Goal: Task Accomplishment & Management: Manage account settings

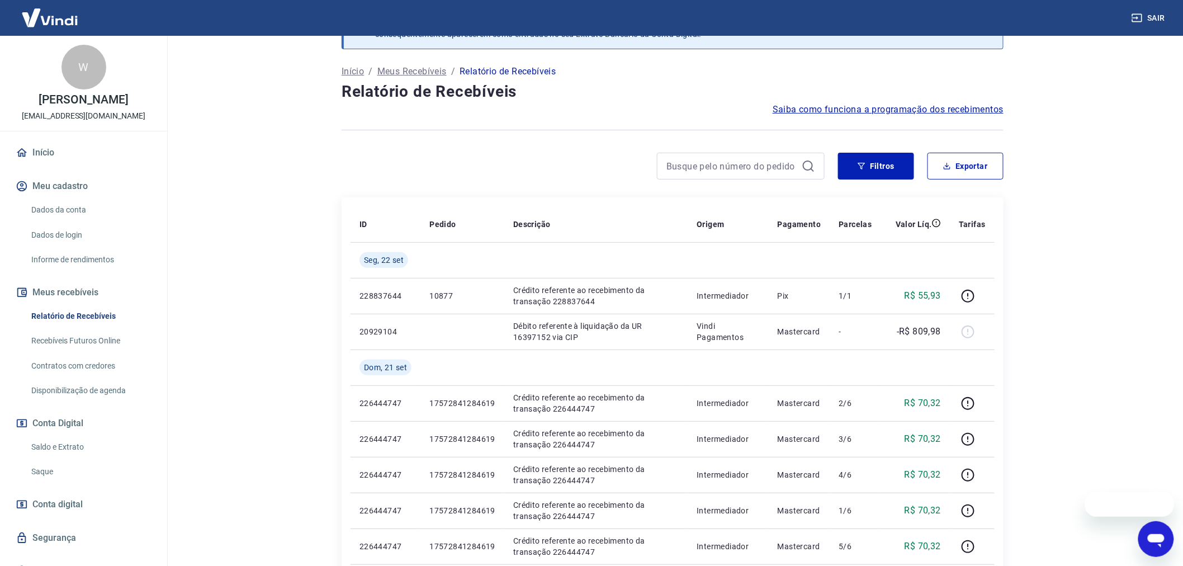
scroll to position [62, 0]
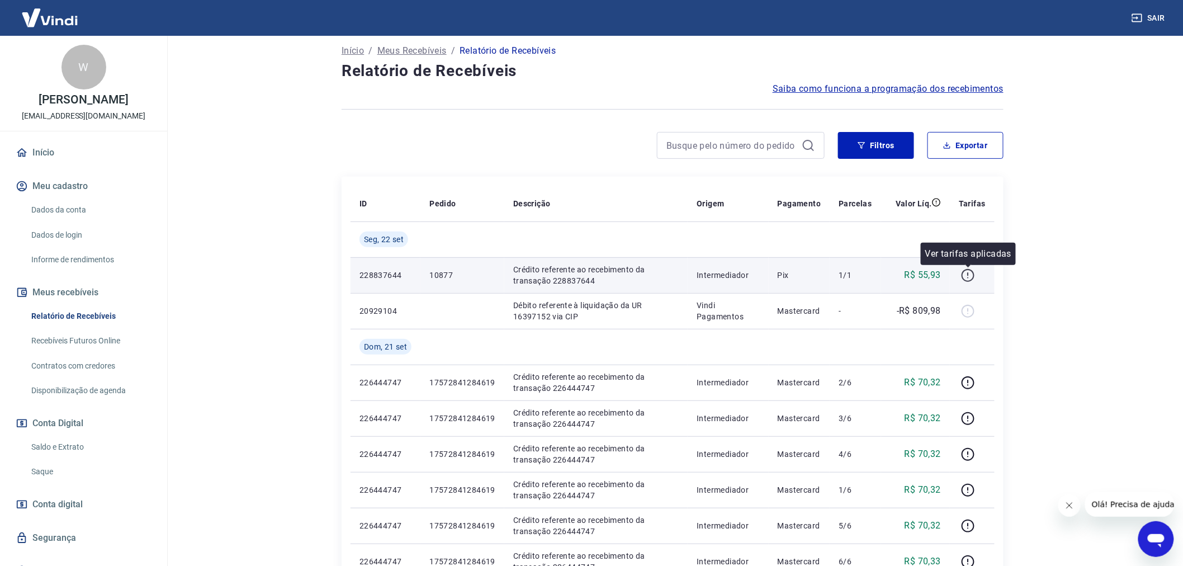
click at [973, 275] on icon "button" at bounding box center [968, 275] width 14 height 14
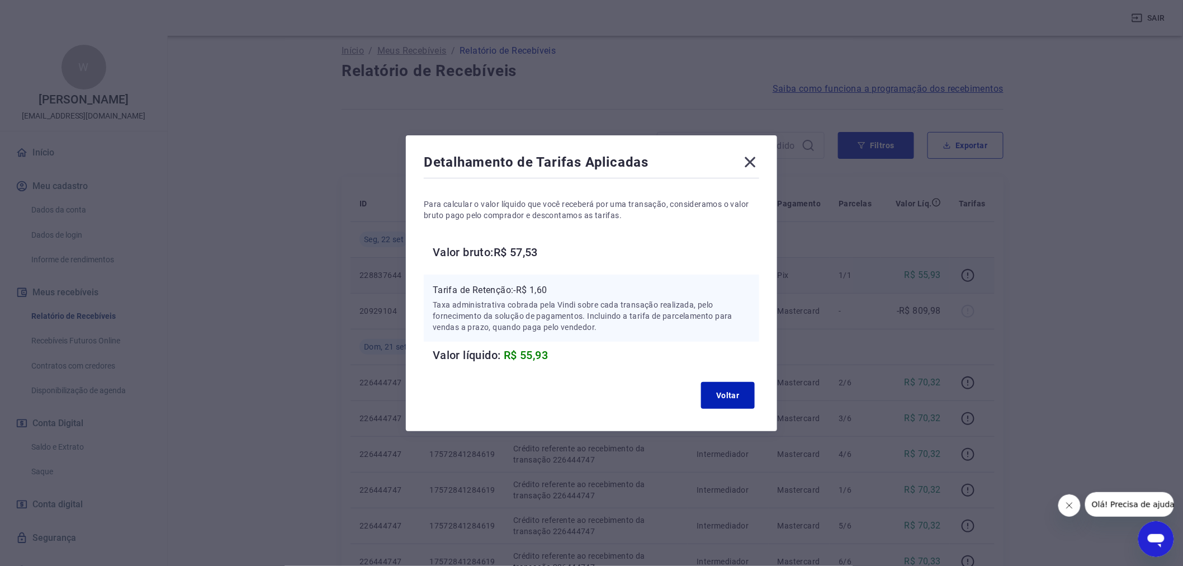
drag, startPoint x: 746, startPoint y: 163, endPoint x: 716, endPoint y: 160, distance: 30.9
click at [738, 160] on div "Detalhamento de Tarifas Aplicadas" at bounding box center [591, 164] width 335 height 22
click at [759, 160] on icon at bounding box center [750, 162] width 18 height 18
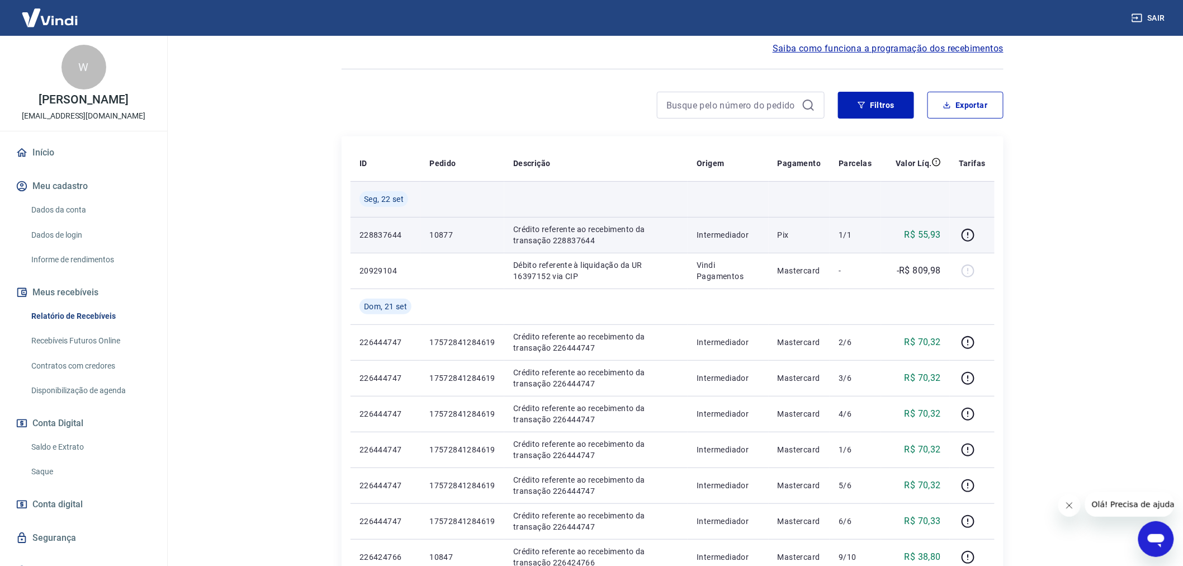
scroll to position [124, 0]
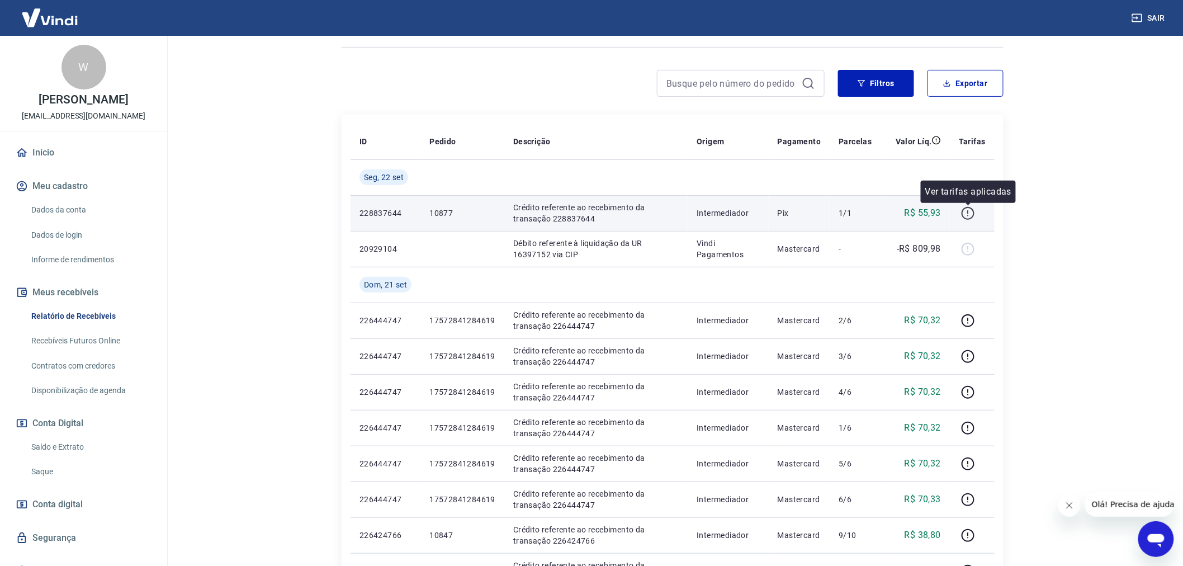
click at [968, 213] on icon "button" at bounding box center [967, 211] width 1 height 3
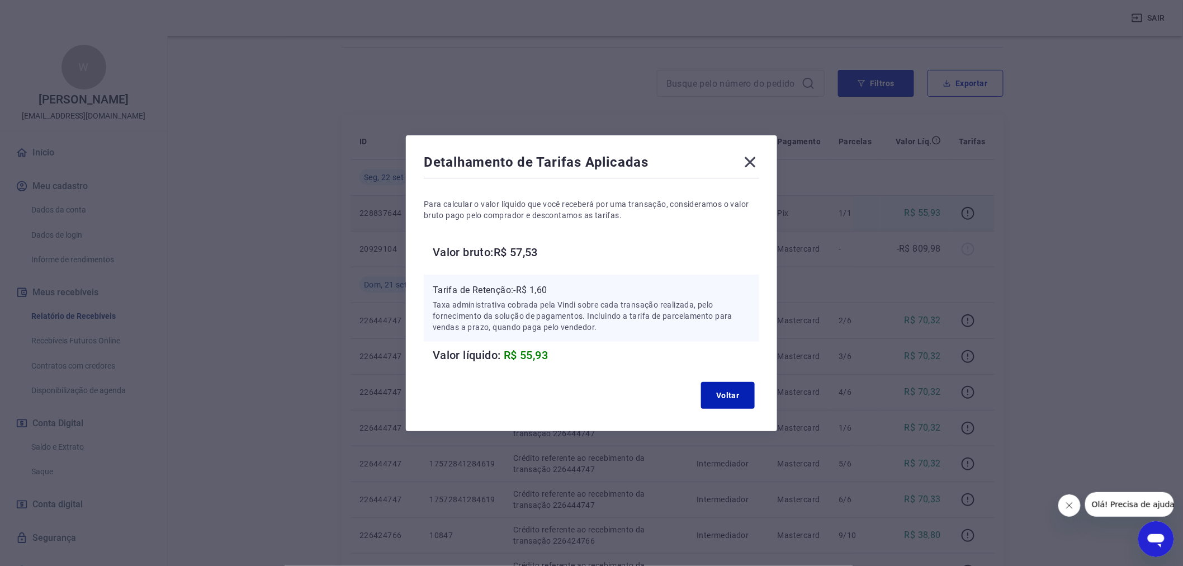
drag, startPoint x: 290, startPoint y: 176, endPoint x: 211, endPoint y: 181, distance: 78.5
click at [284, 176] on div "Detalhamento de Tarifas Aplicadas Para calcular o valor líquido que você recebe…" at bounding box center [591, 283] width 1183 height 566
drag, startPoint x: 736, startPoint y: 395, endPoint x: 641, endPoint y: 370, distance: 98.2
click at [734, 394] on button "Voltar" at bounding box center [728, 395] width 54 height 27
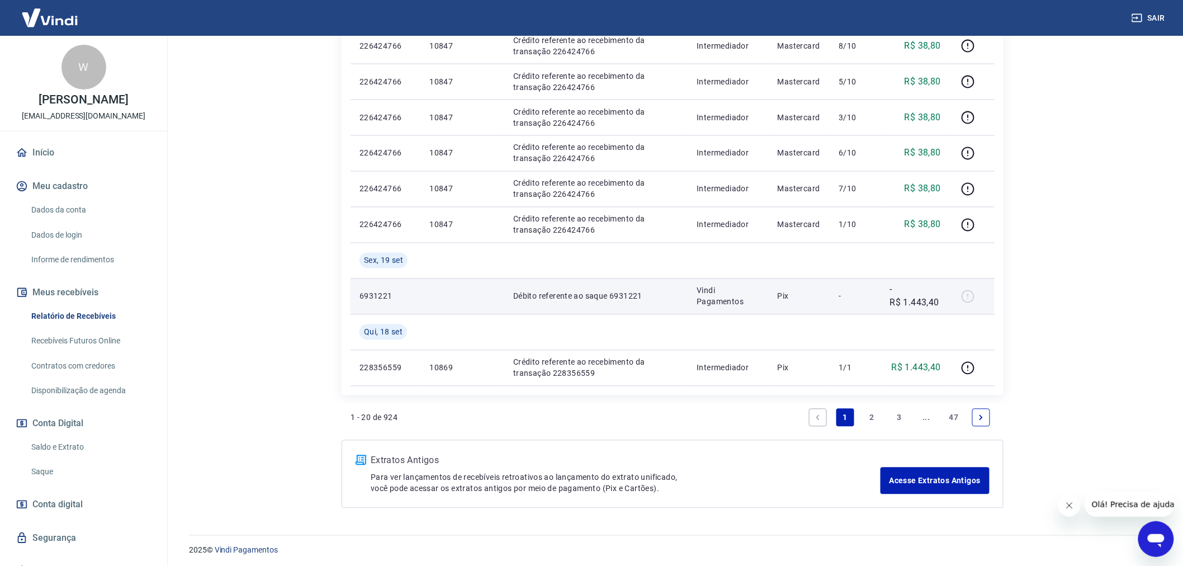
scroll to position [760, 0]
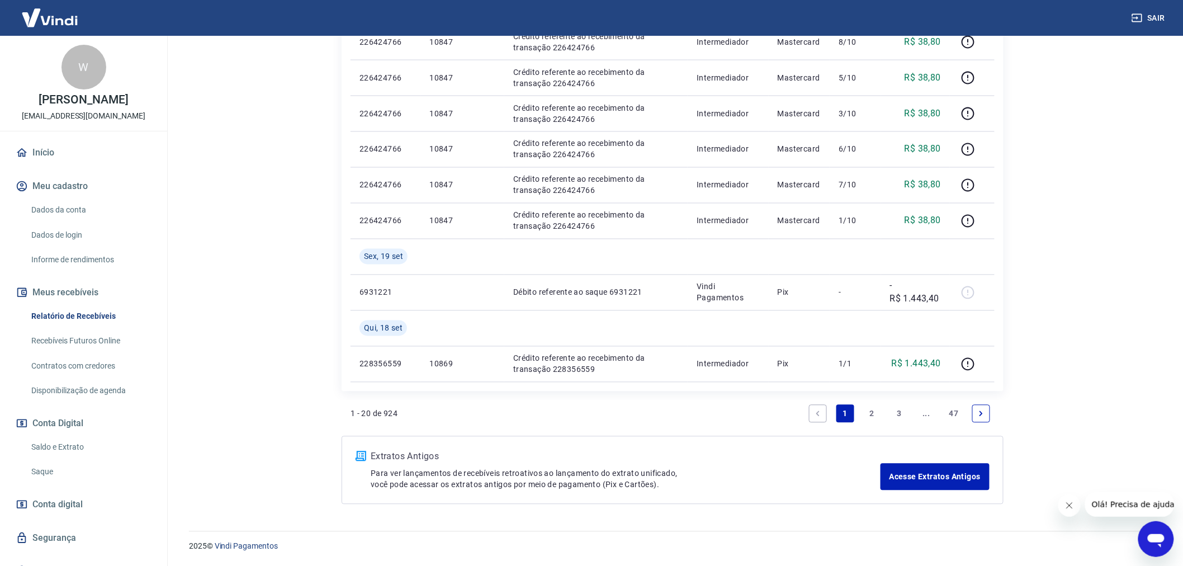
click at [870, 414] on link "2" at bounding box center [872, 414] width 18 height 18
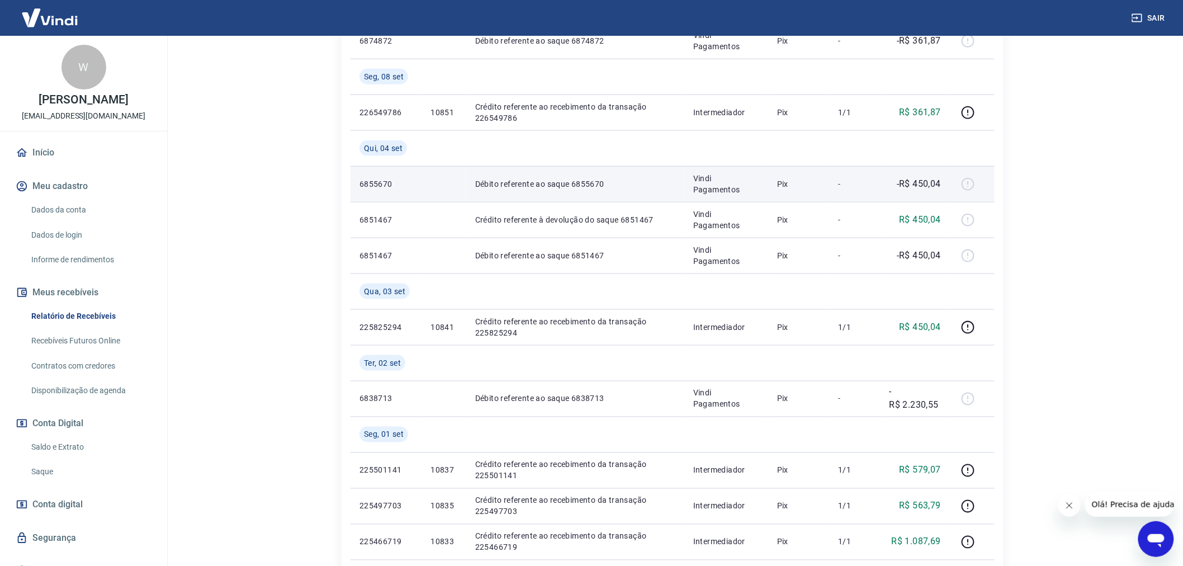
scroll to position [496, 0]
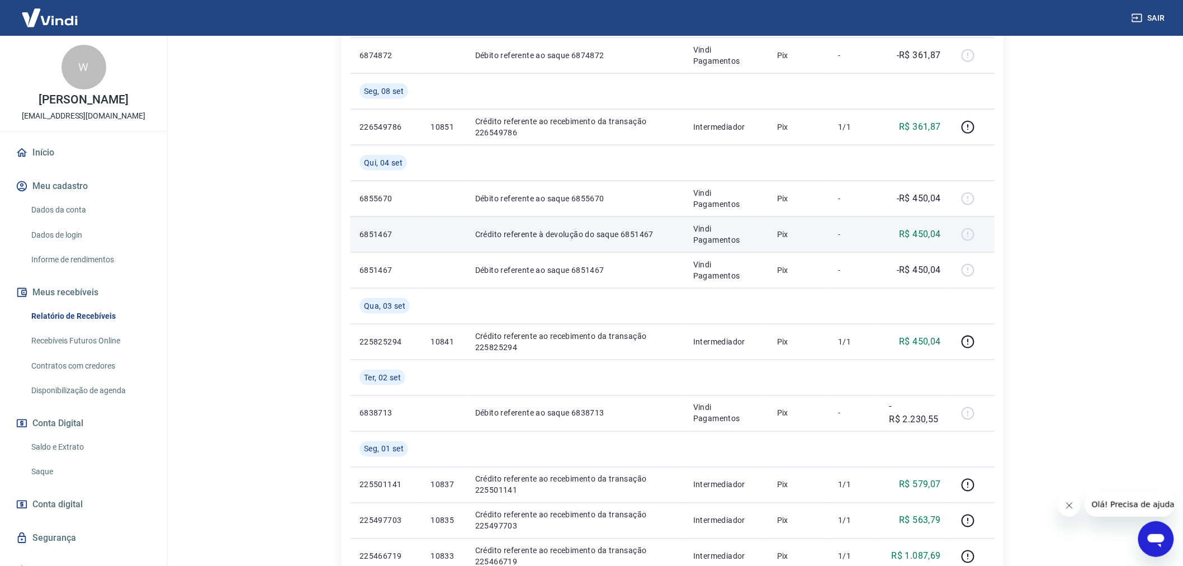
click at [969, 233] on div at bounding box center [972, 234] width 27 height 18
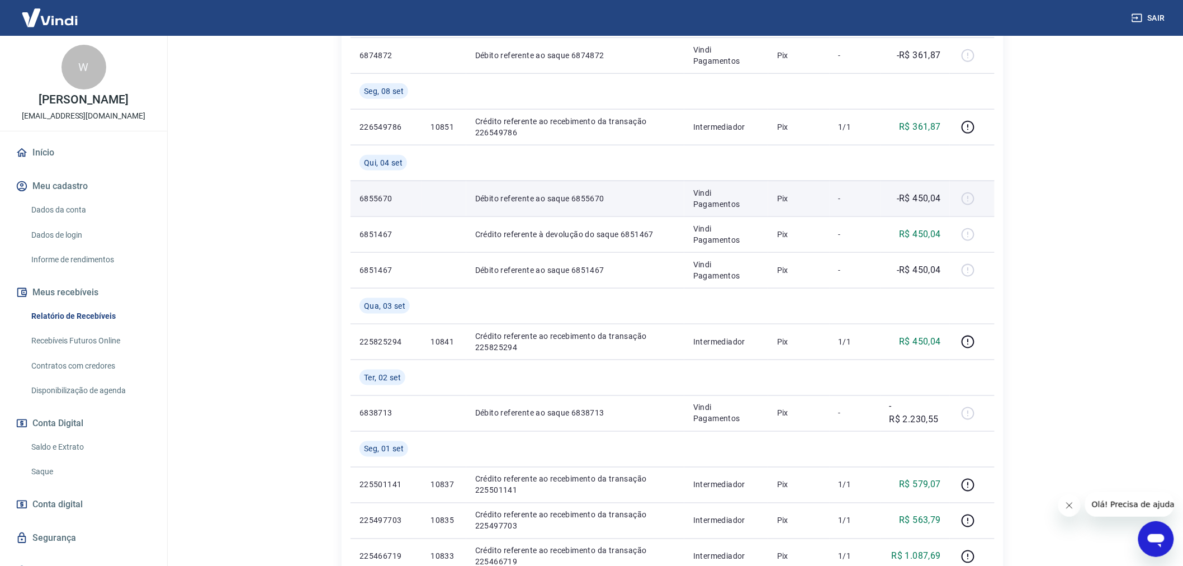
drag, startPoint x: 958, startPoint y: 199, endPoint x: 948, endPoint y: 197, distance: 9.6
click at [957, 199] on td at bounding box center [972, 199] width 45 height 36
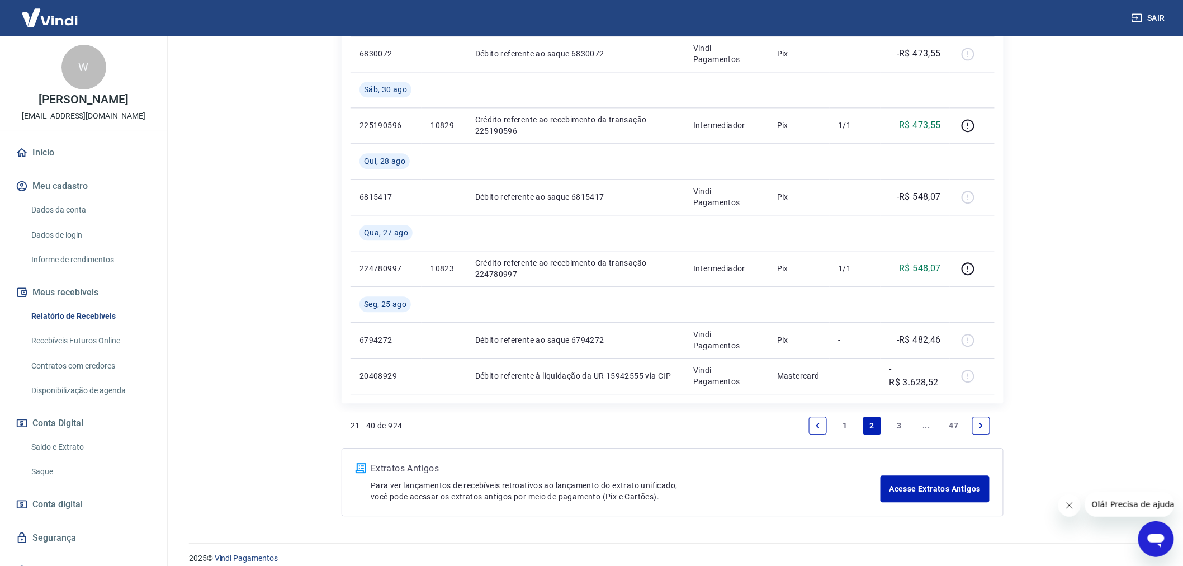
scroll to position [1046, 0]
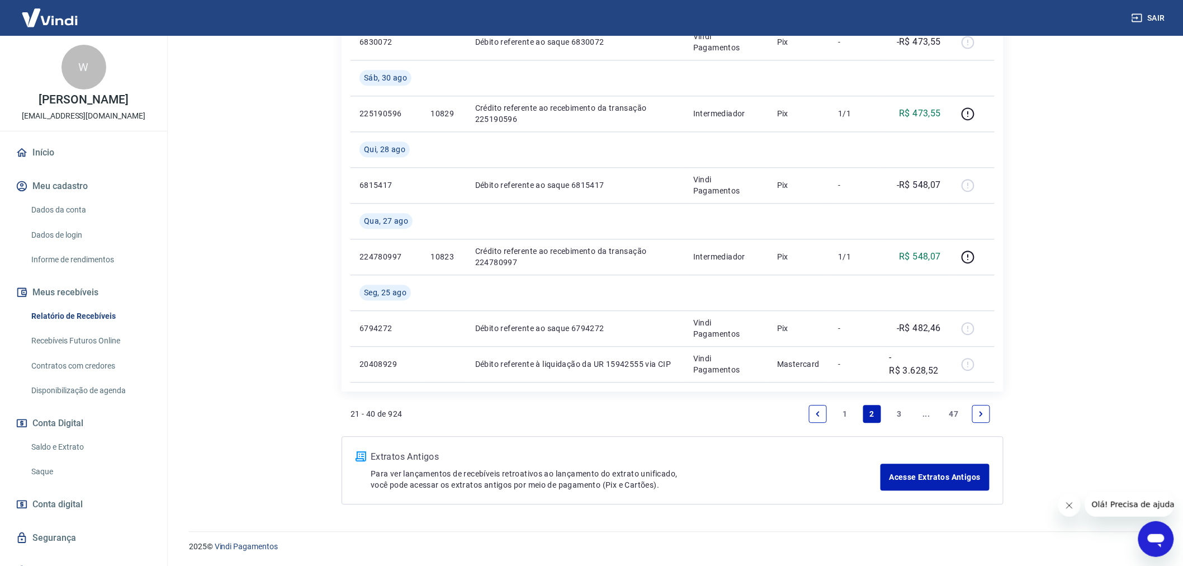
click at [897, 412] on link "3" at bounding box center [899, 414] width 18 height 18
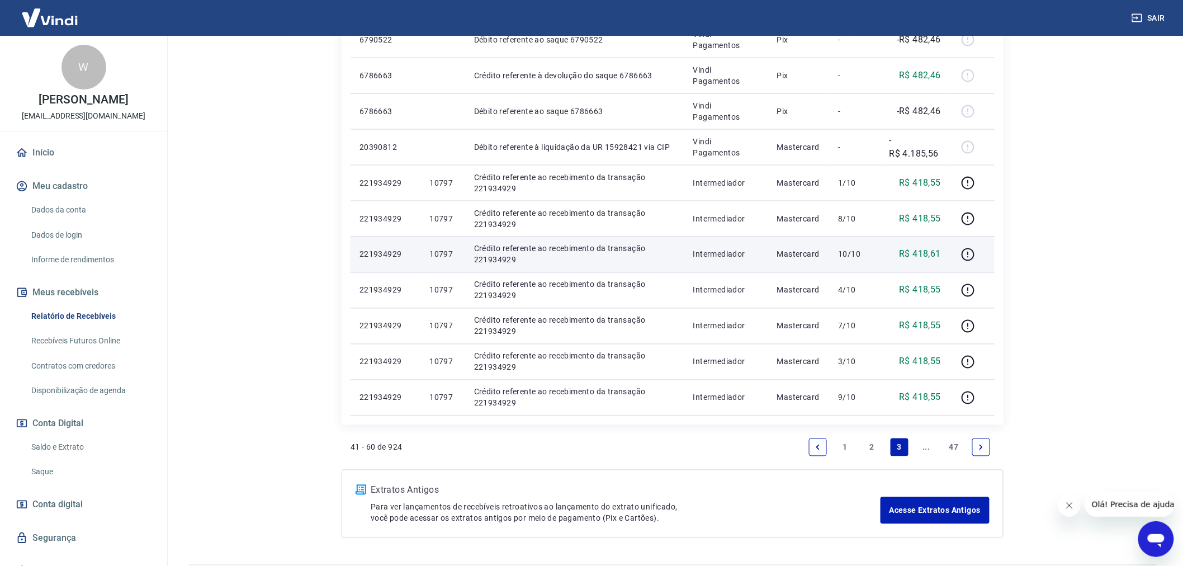
scroll to position [683, 0]
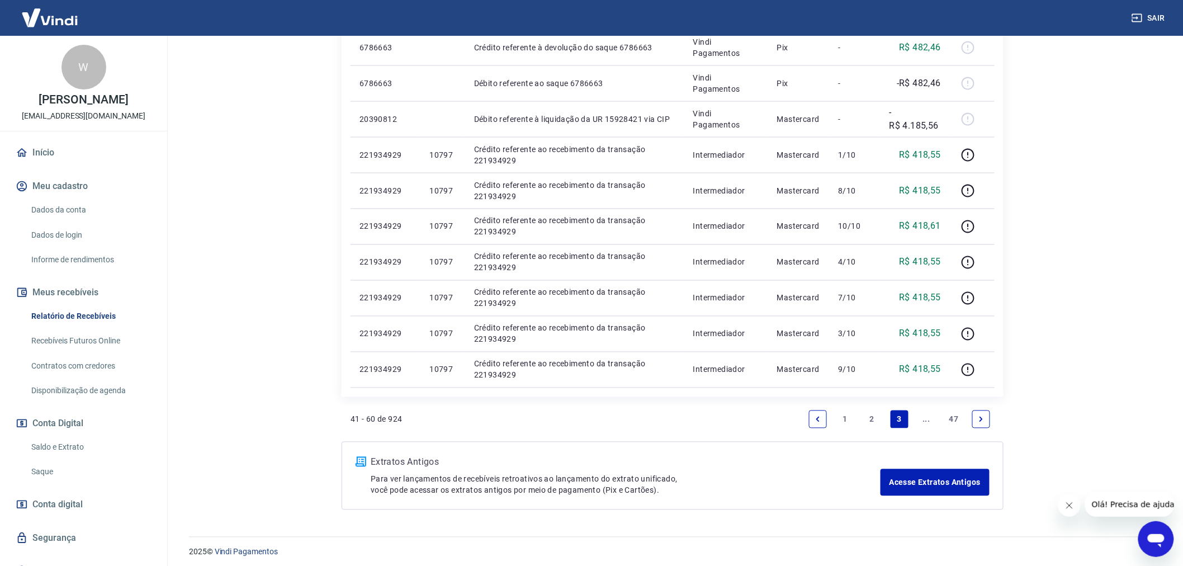
click at [845, 416] on link "1" at bounding box center [845, 419] width 18 height 18
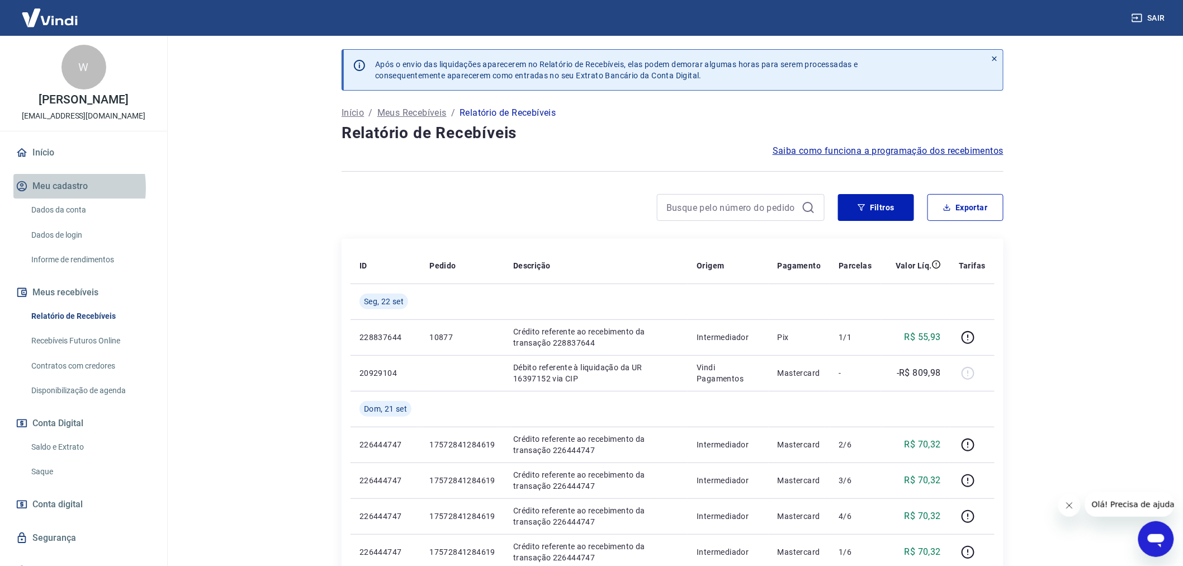
click at [45, 188] on button "Meu cadastro" at bounding box center [83, 186] width 140 height 25
click at [65, 209] on link "Dados da conta" at bounding box center [90, 209] width 127 height 23
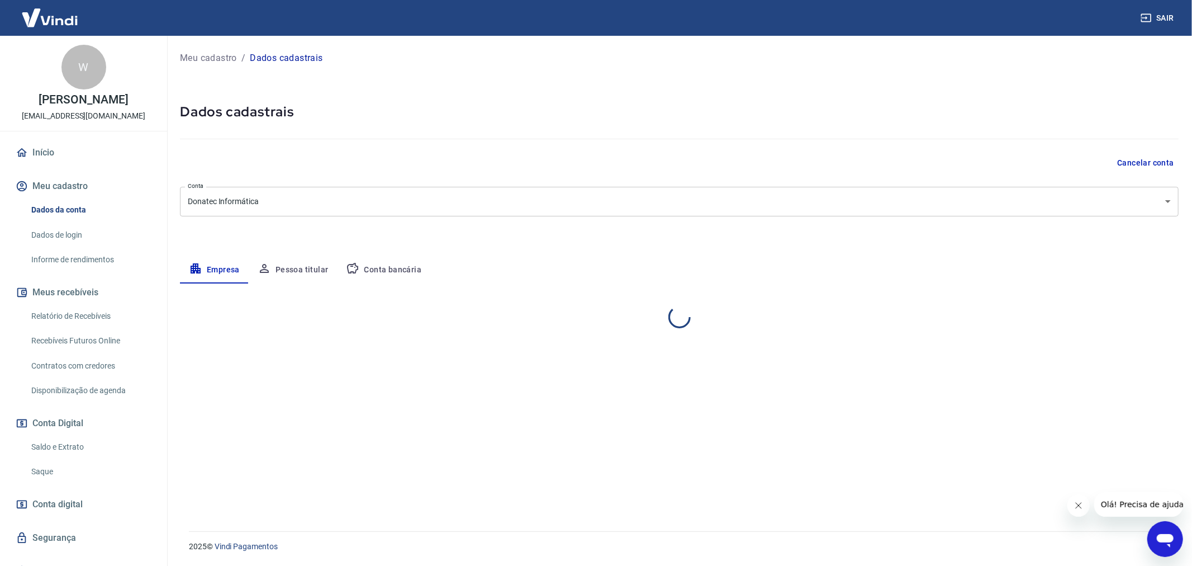
select select "GO"
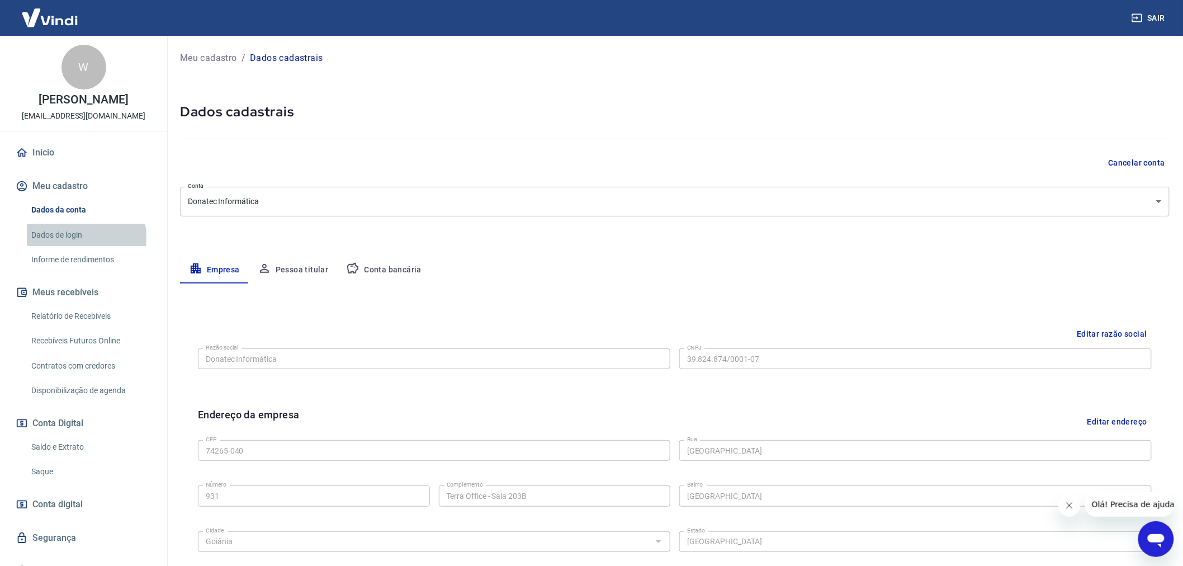
click at [76, 236] on link "Dados de login" at bounding box center [90, 235] width 127 height 23
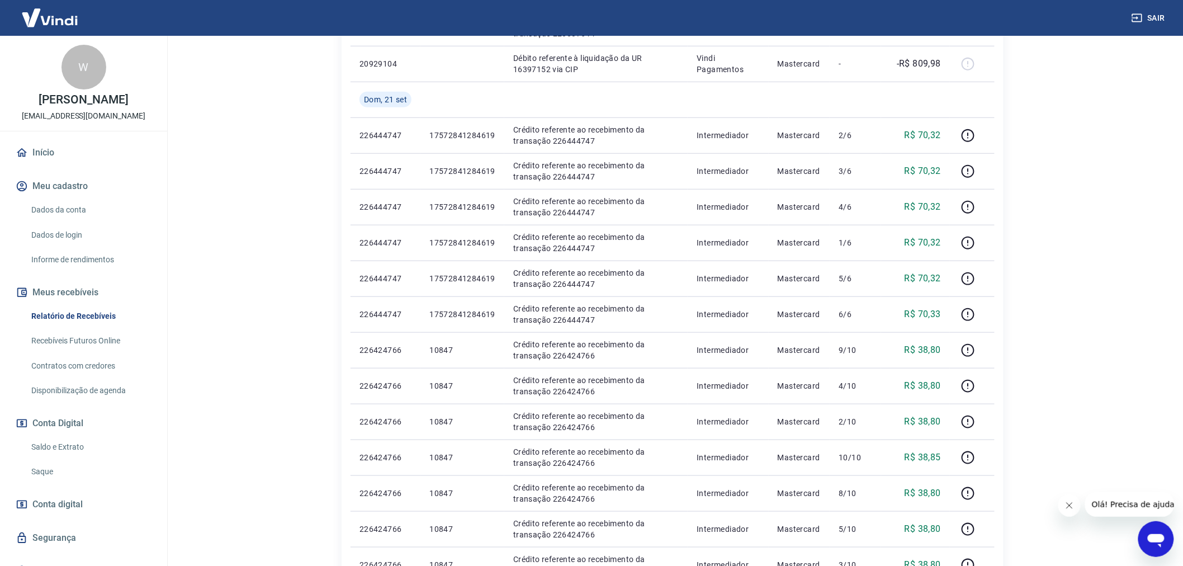
scroll to position [310, 0]
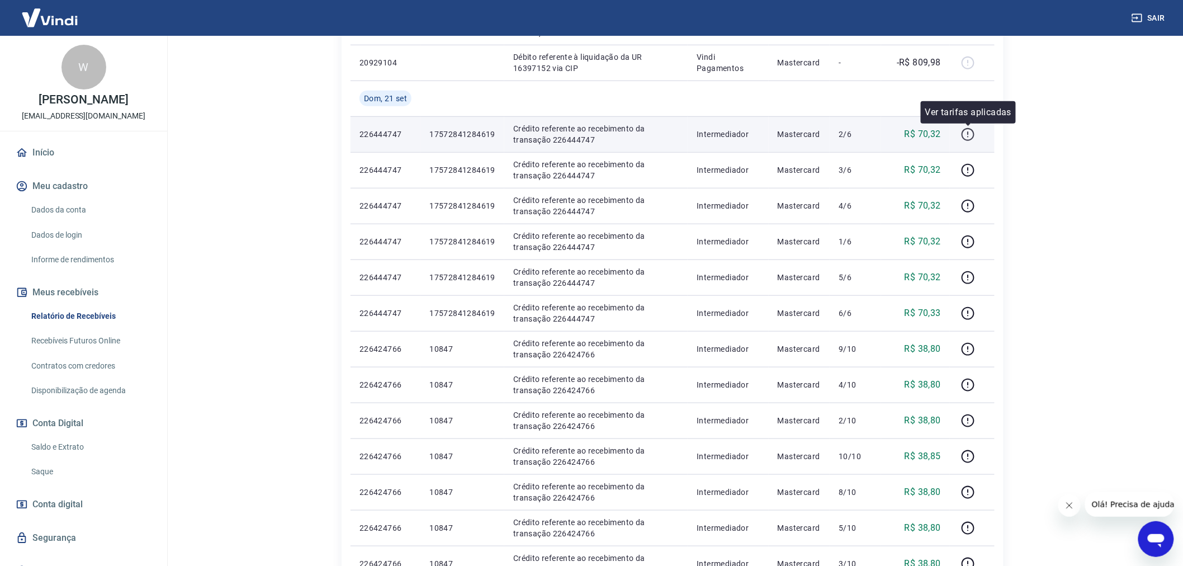
click at [969, 131] on icon "button" at bounding box center [968, 134] width 14 height 14
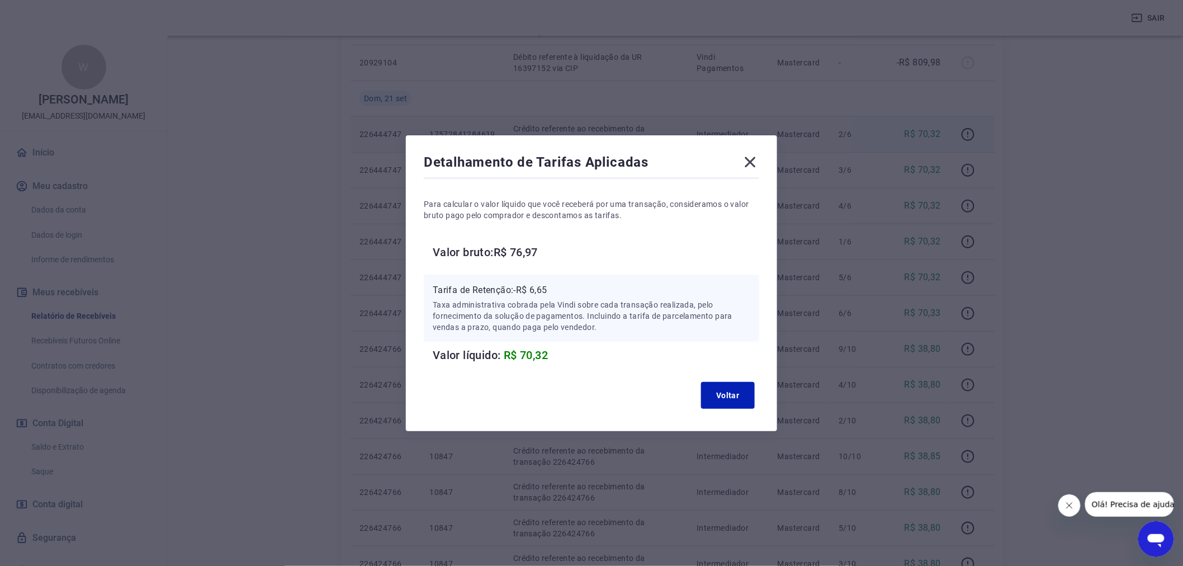
click at [756, 165] on icon at bounding box center [750, 162] width 11 height 11
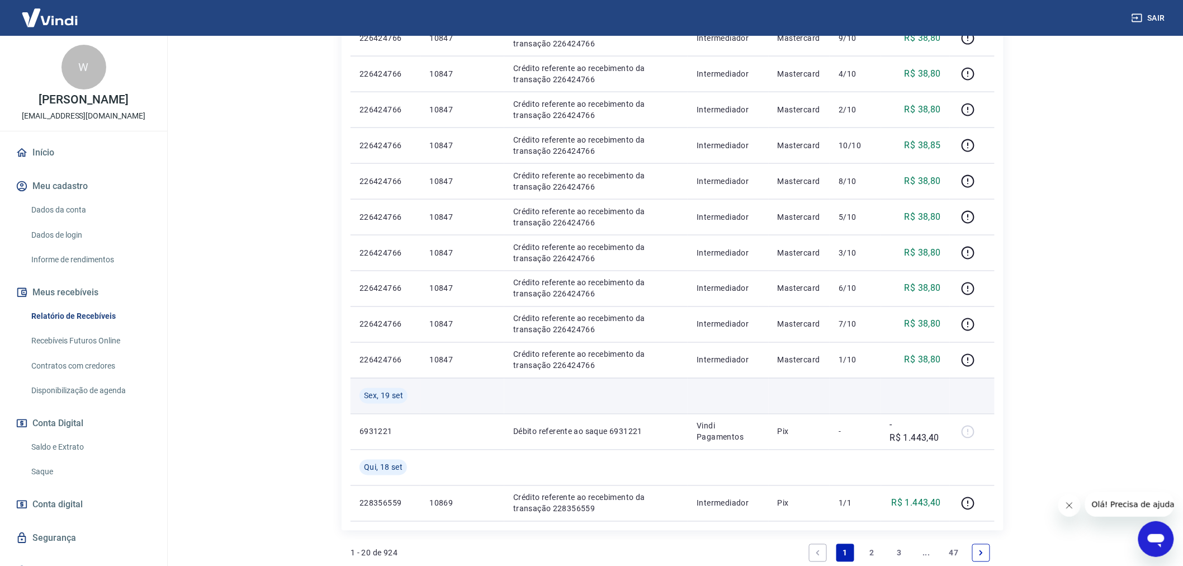
scroll to position [559, 0]
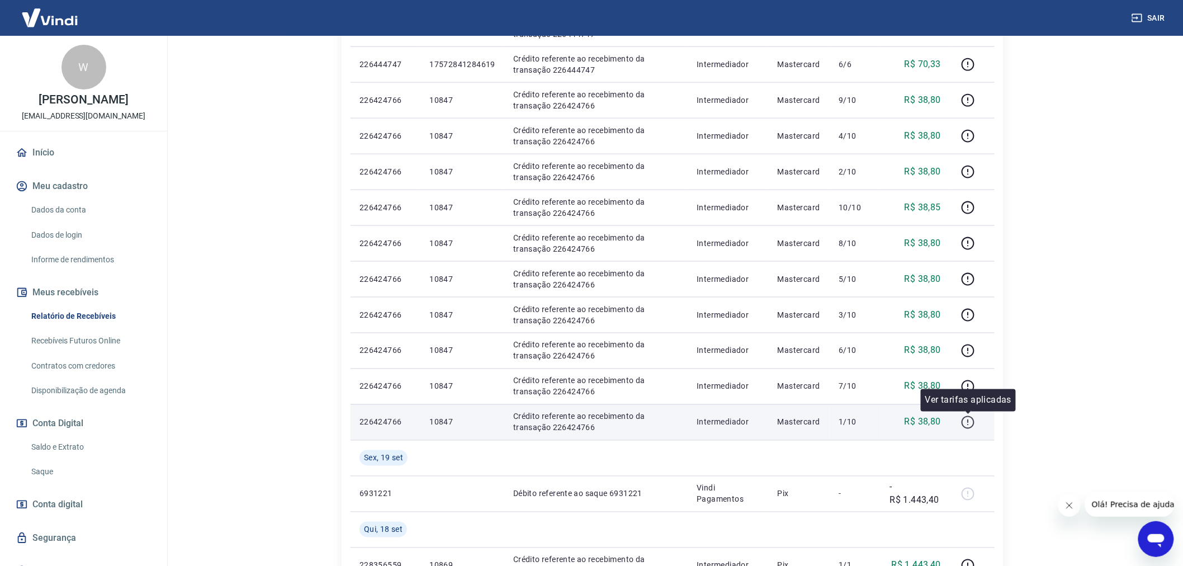
click at [968, 418] on icon "button" at bounding box center [968, 422] width 14 height 14
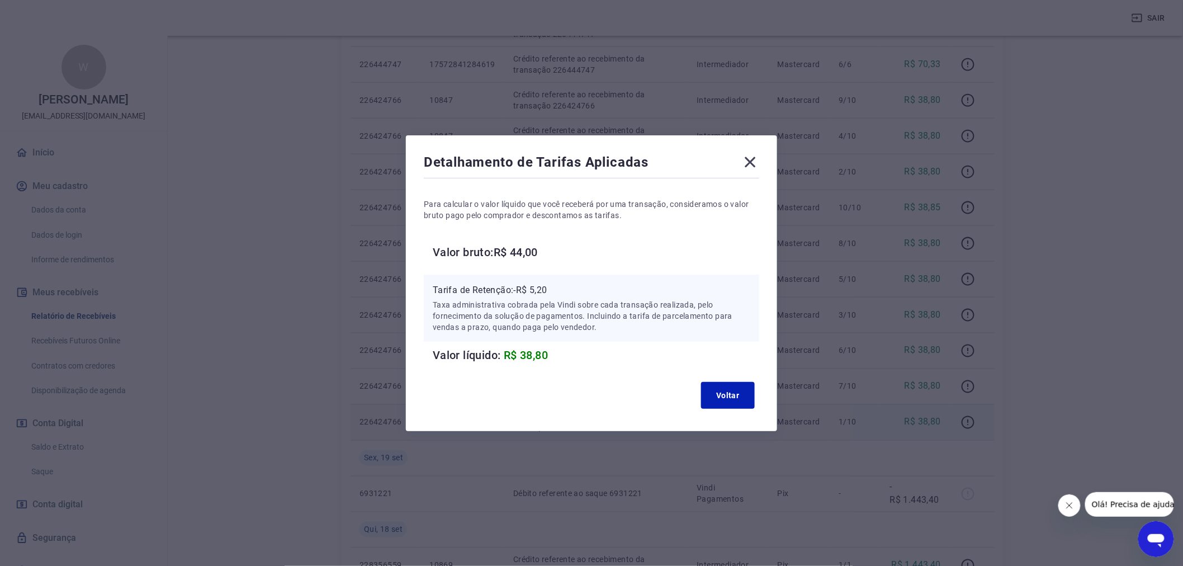
click at [757, 162] on icon at bounding box center [750, 162] width 18 height 18
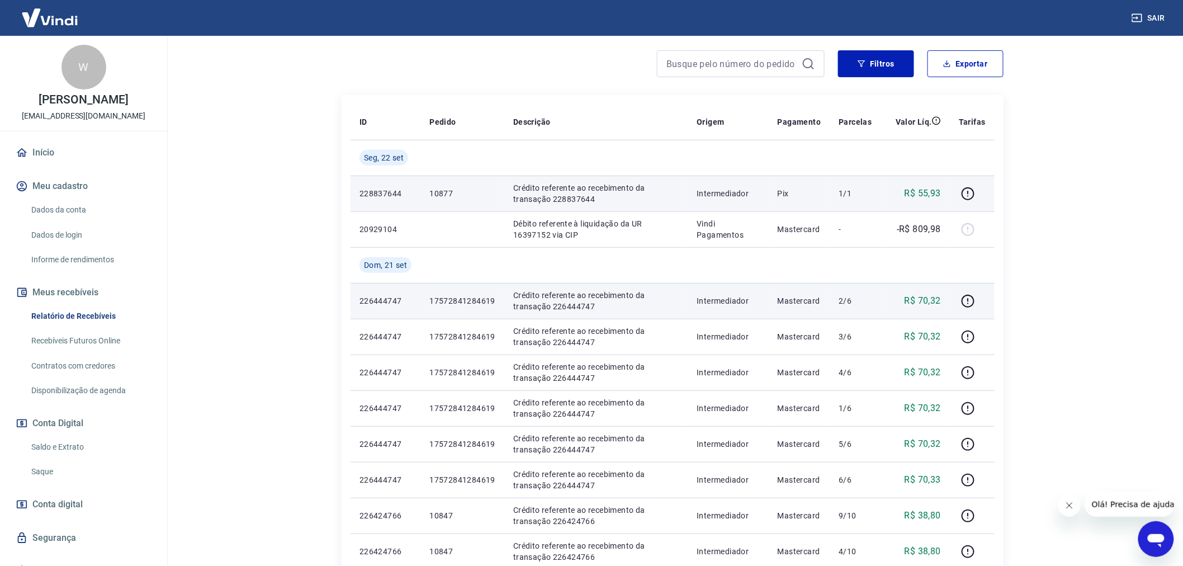
scroll to position [124, 0]
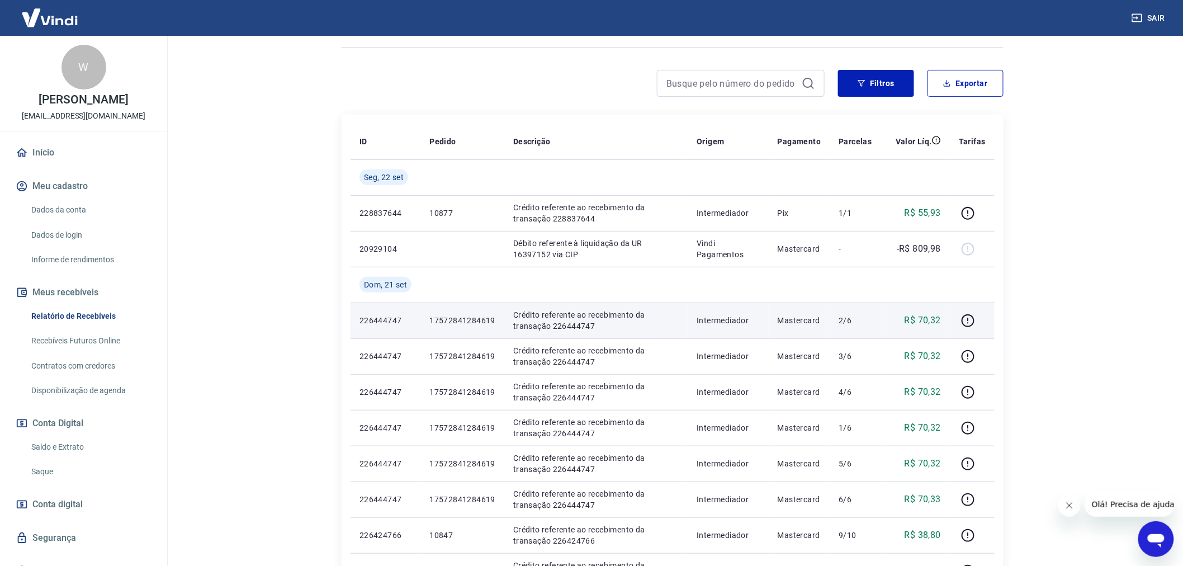
click at [814, 82] on icon at bounding box center [808, 83] width 13 height 13
click at [796, 80] on input at bounding box center [731, 83] width 131 height 17
click at [886, 76] on button "Filtros" at bounding box center [876, 83] width 76 height 27
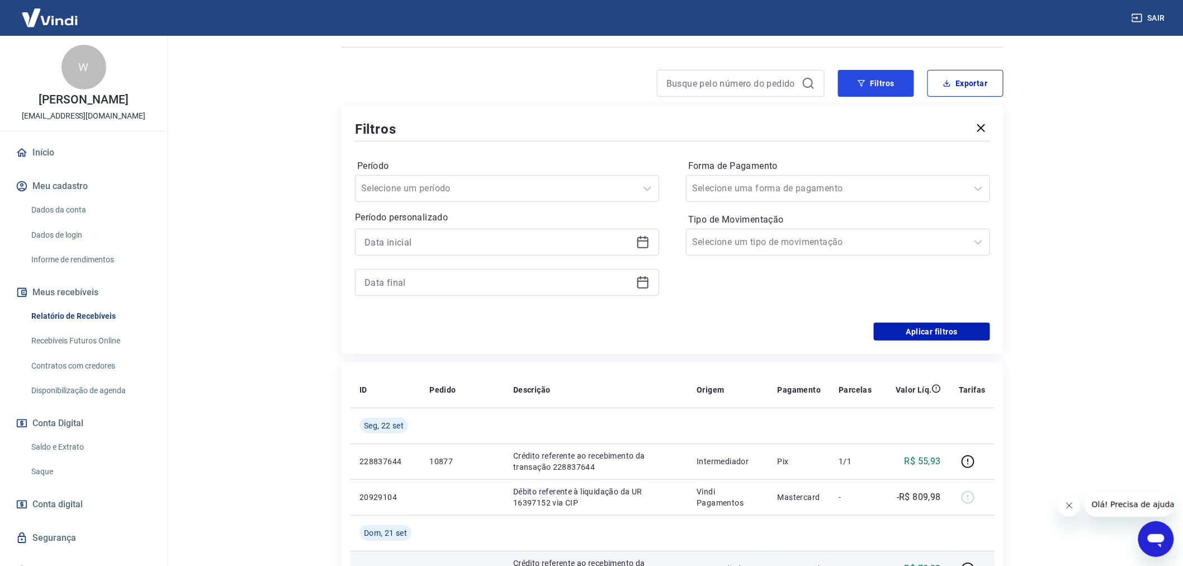
scroll to position [434, 0]
